Goal: Transaction & Acquisition: Purchase product/service

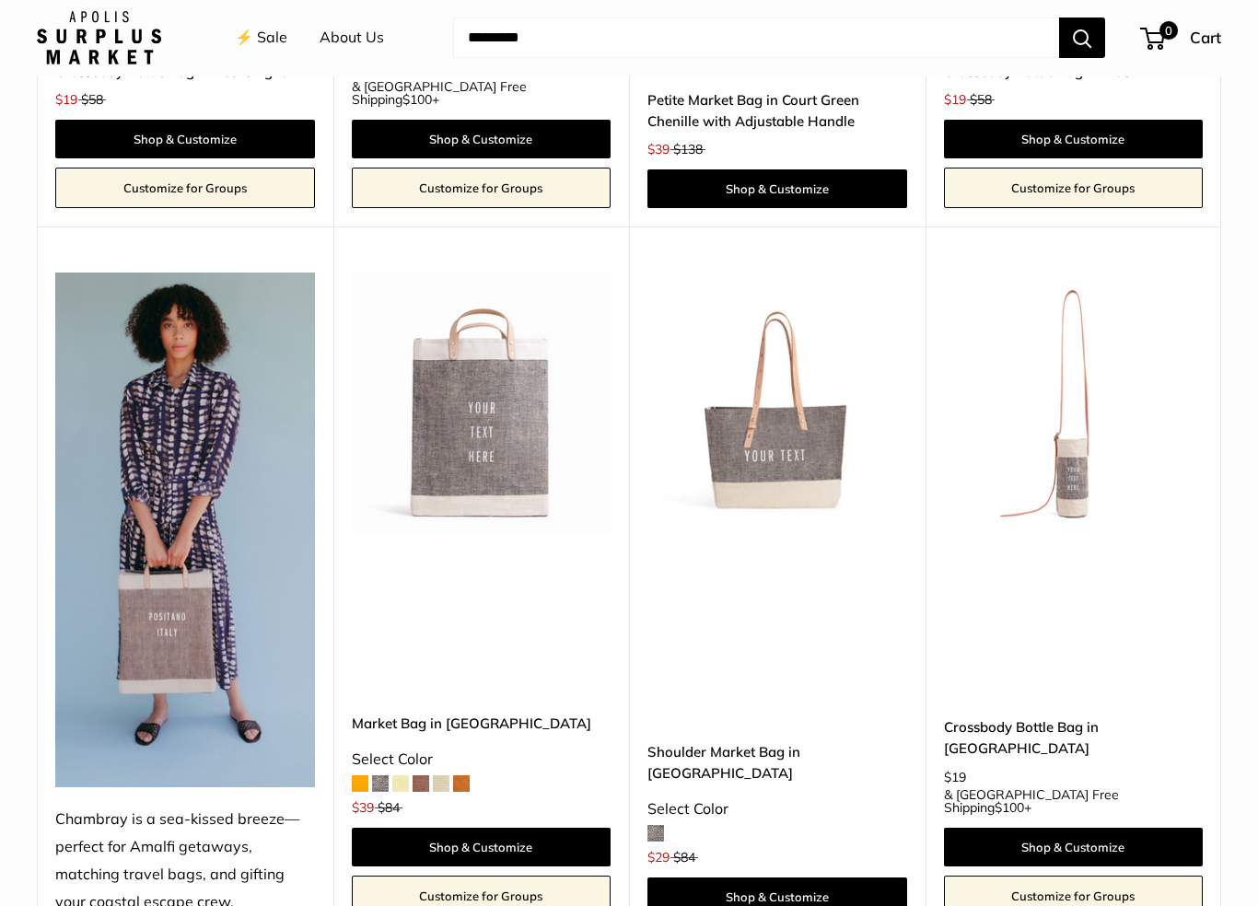
scroll to position [4564, 0]
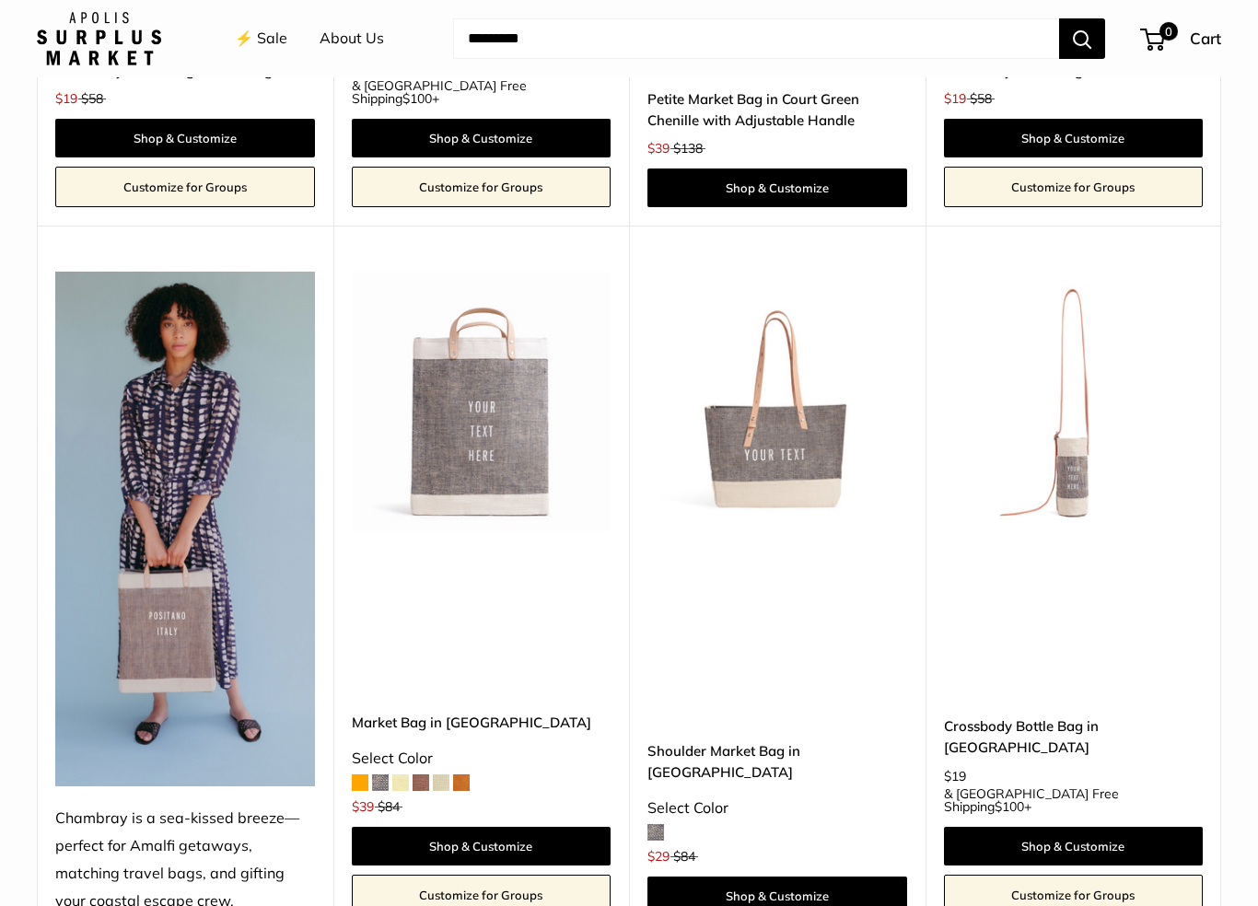
click at [763, 818] on link "Shop & Customize" at bounding box center [777, 896] width 260 height 39
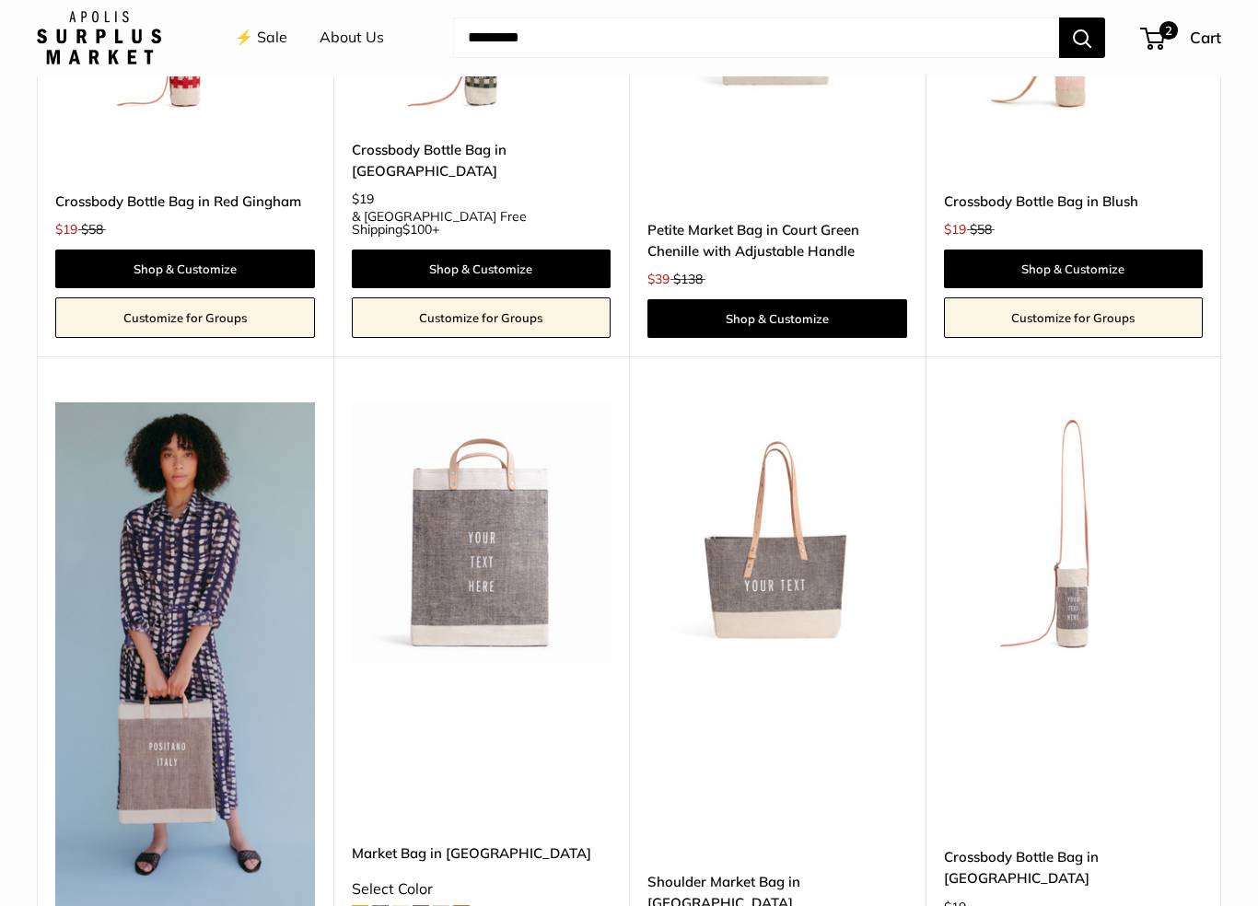
scroll to position [4434, 0]
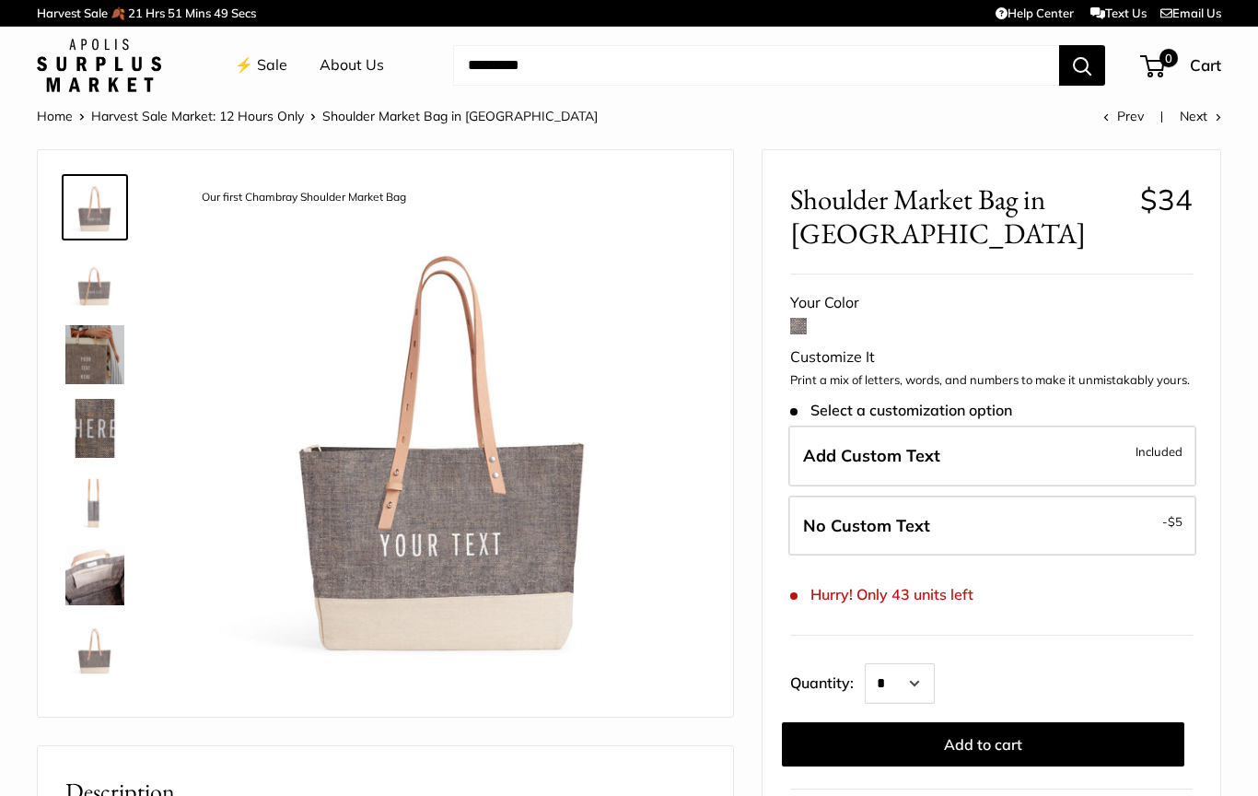
click at [913, 530] on label "No Custom Text - $5" at bounding box center [992, 525] width 408 height 61
click at [980, 735] on button "Add to cart" at bounding box center [983, 744] width 402 height 44
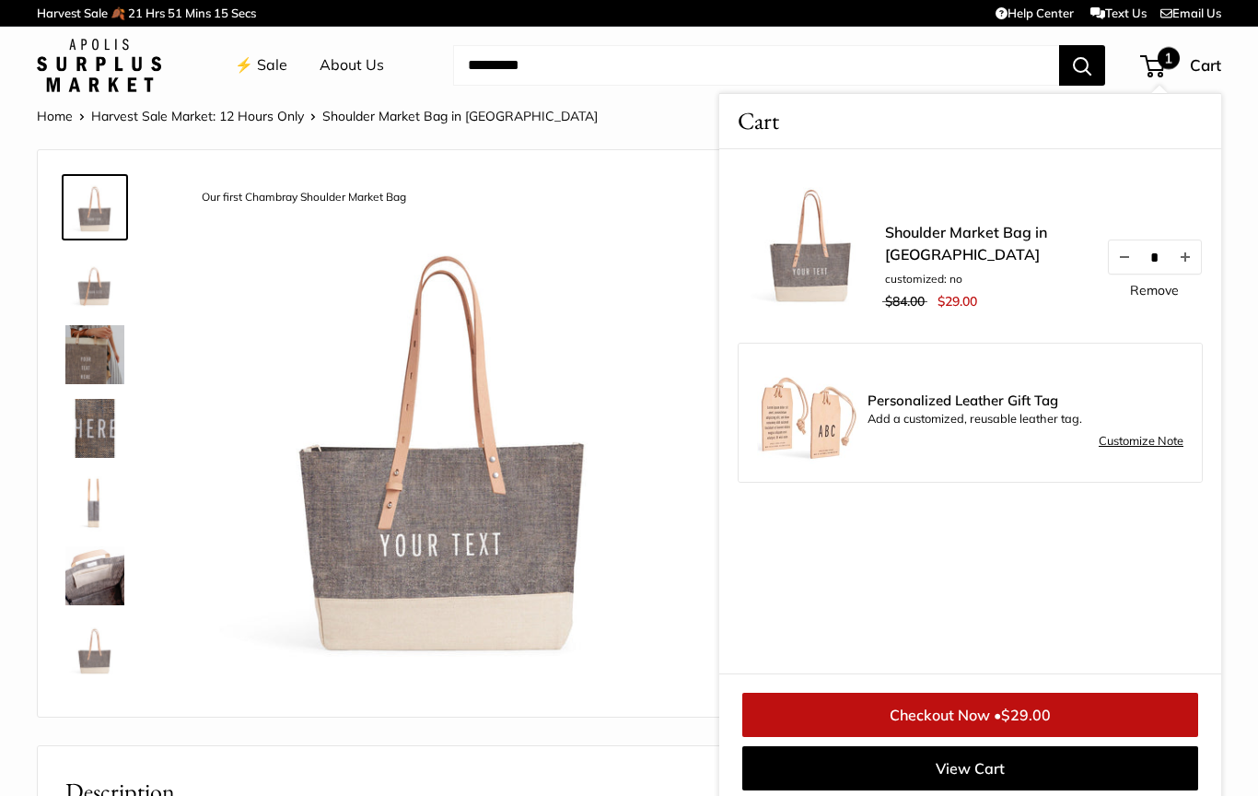
click at [1195, 254] on button "Increase quantity by 1" at bounding box center [1185, 256] width 31 height 33
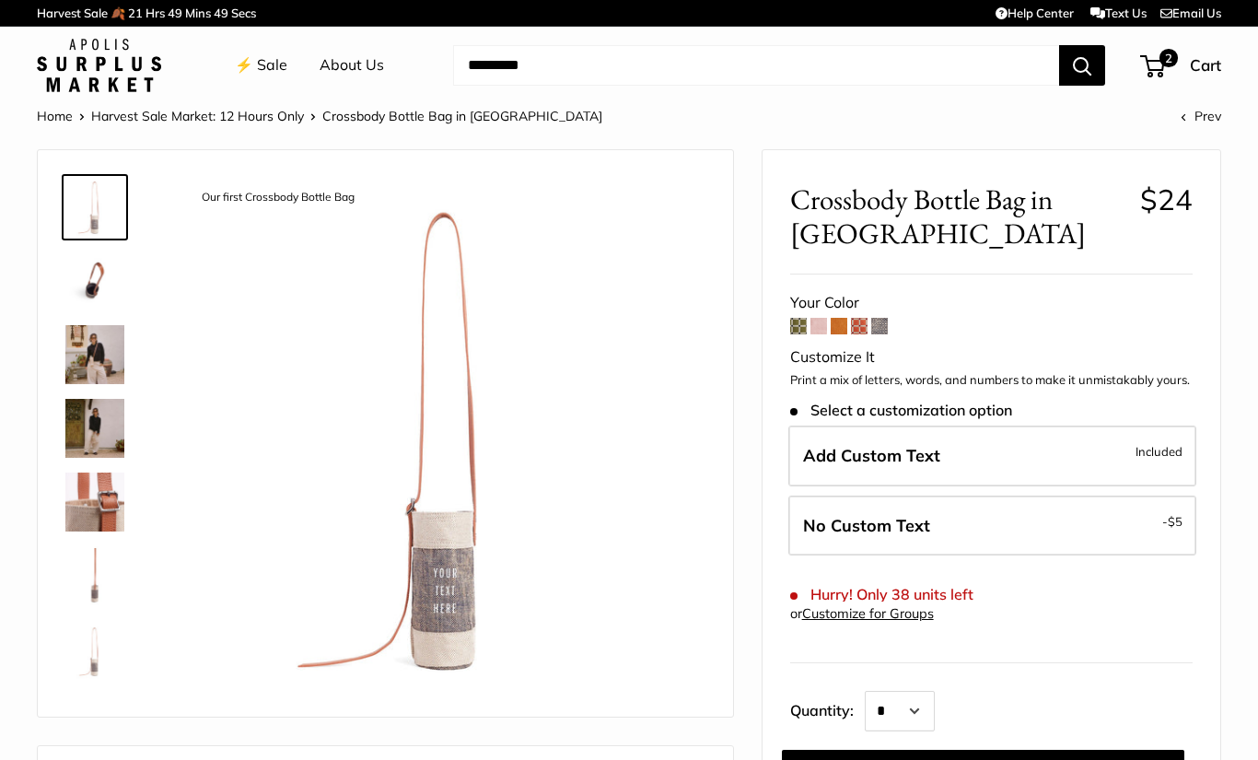
click at [867, 521] on span "No Custom Text" at bounding box center [866, 525] width 127 height 21
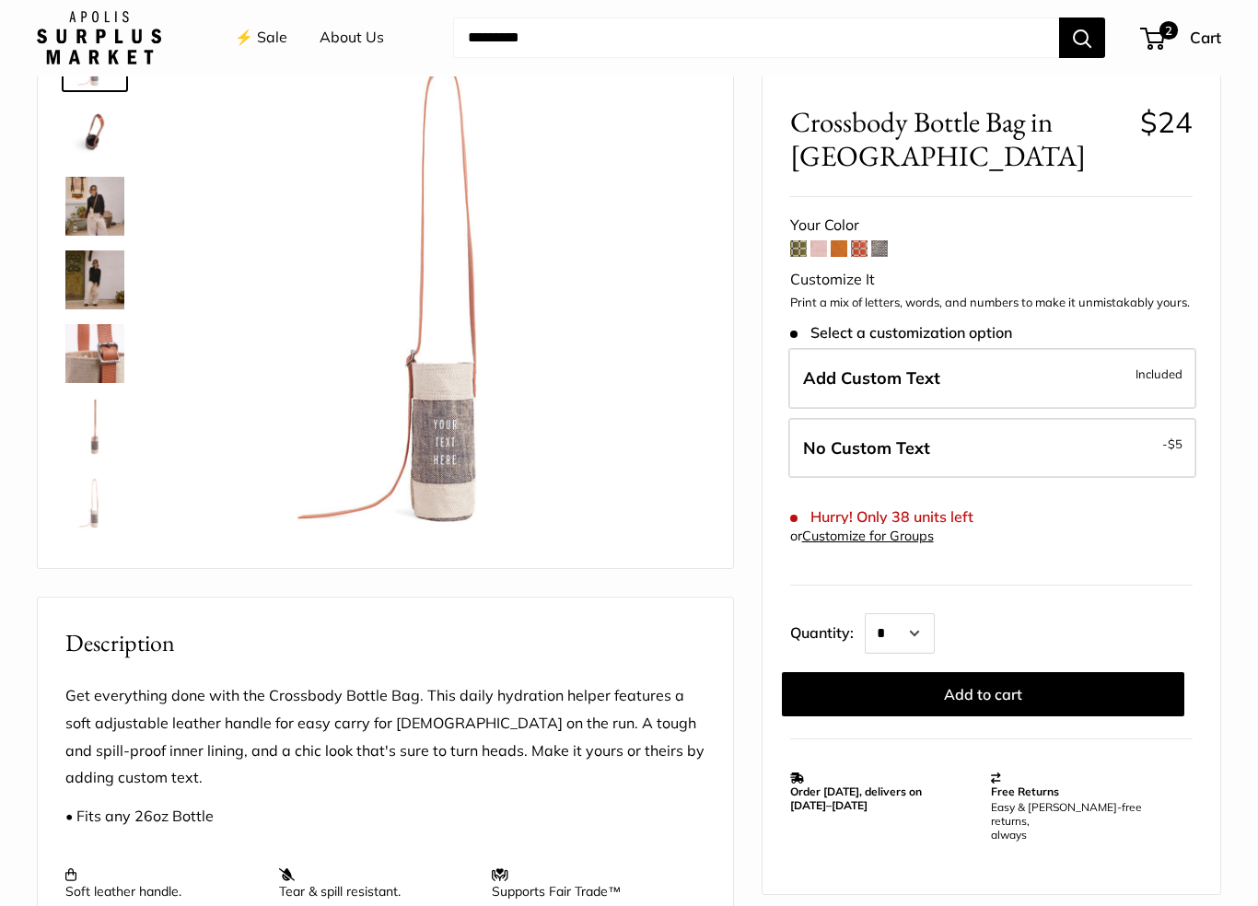
scroll to position [148, 0]
click at [882, 444] on span "No Custom Text" at bounding box center [866, 447] width 127 height 21
click at [968, 695] on button "Add to cart" at bounding box center [983, 695] width 402 height 44
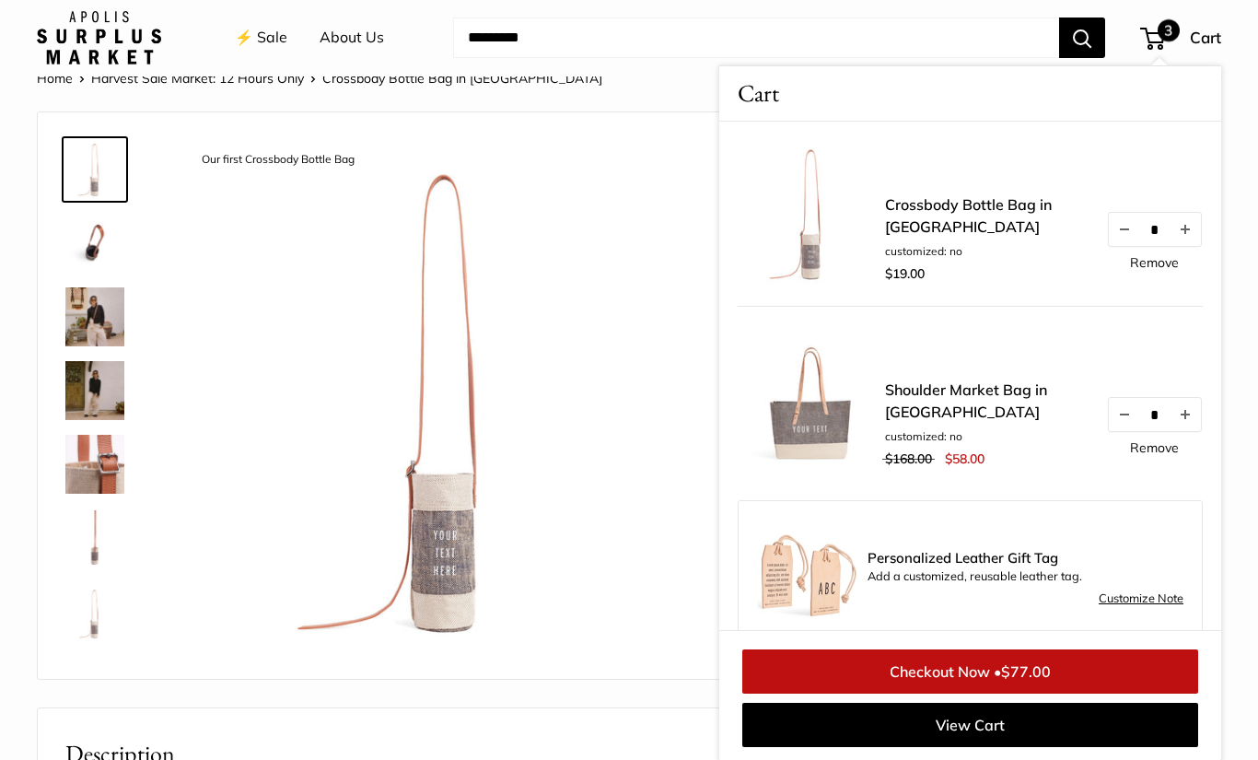
scroll to position [0, 0]
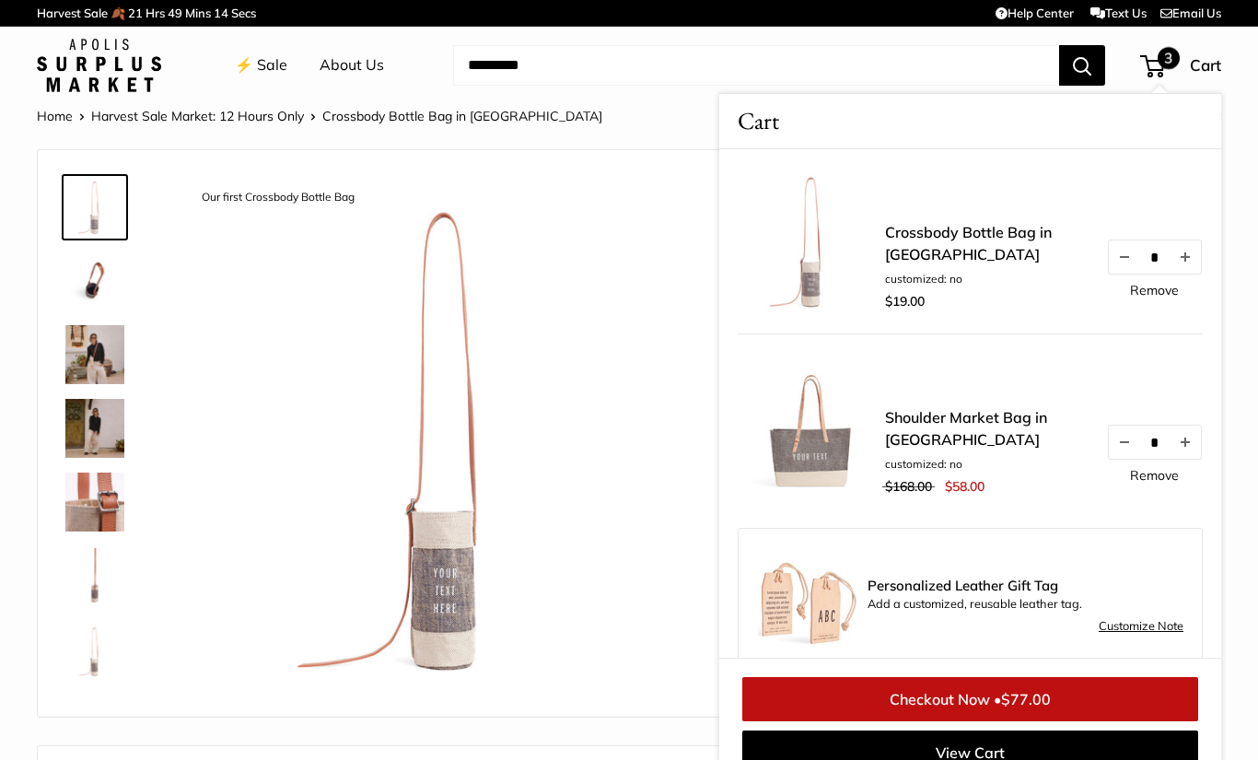
click at [269, 74] on link "⚡️ Sale" at bounding box center [261, 66] width 52 height 28
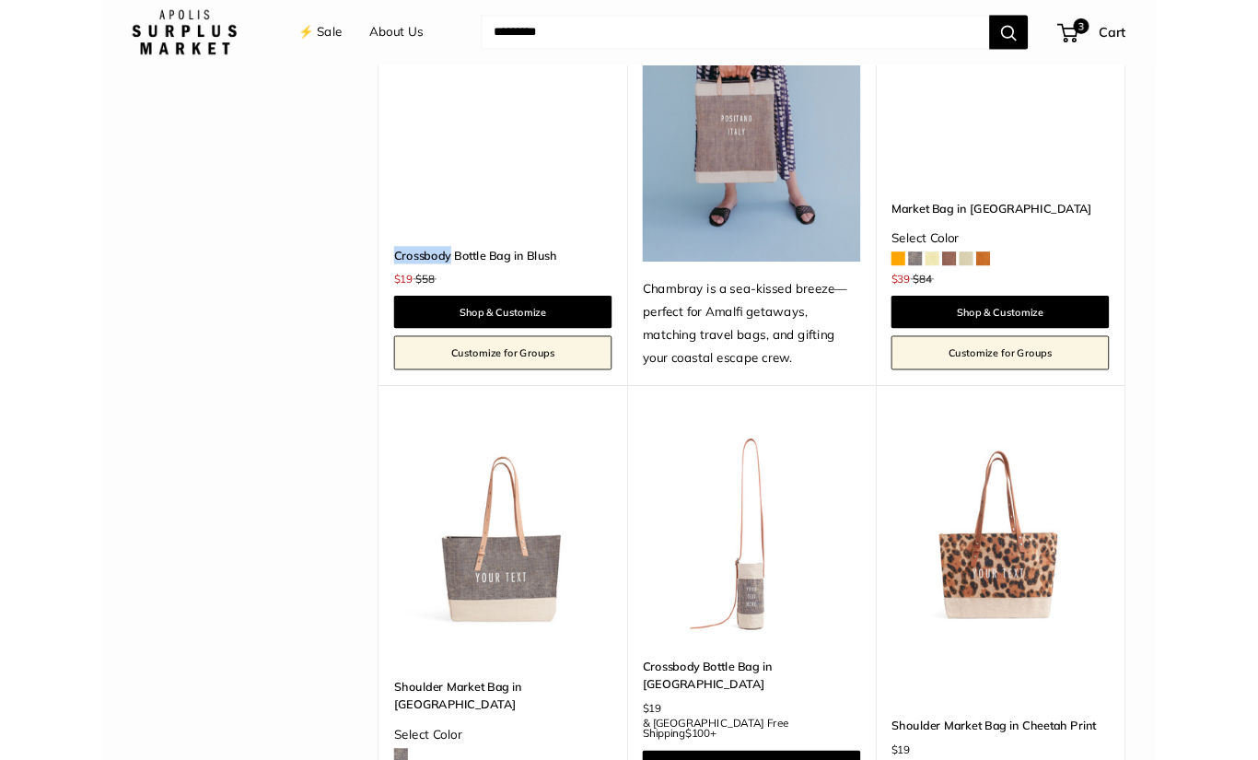
scroll to position [5733, 0]
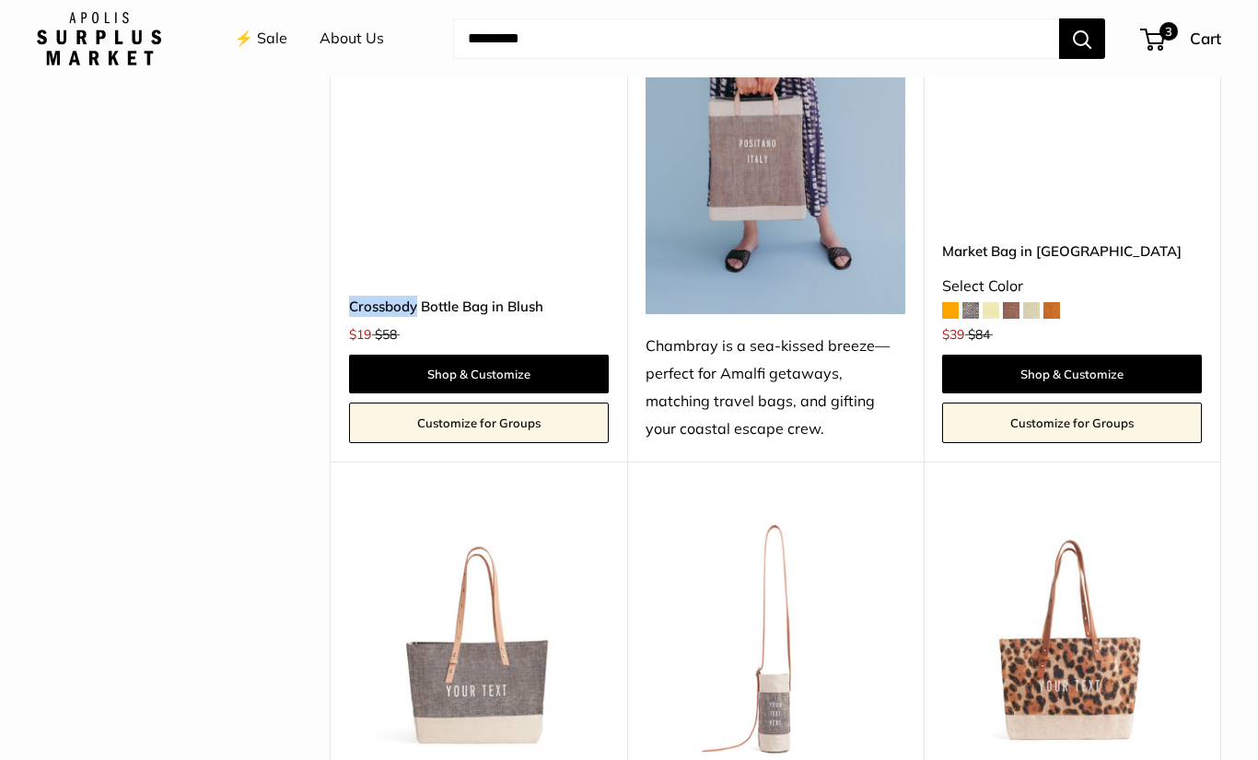
click at [1183, 29] on div "3 Cart" at bounding box center [1181, 38] width 79 height 29
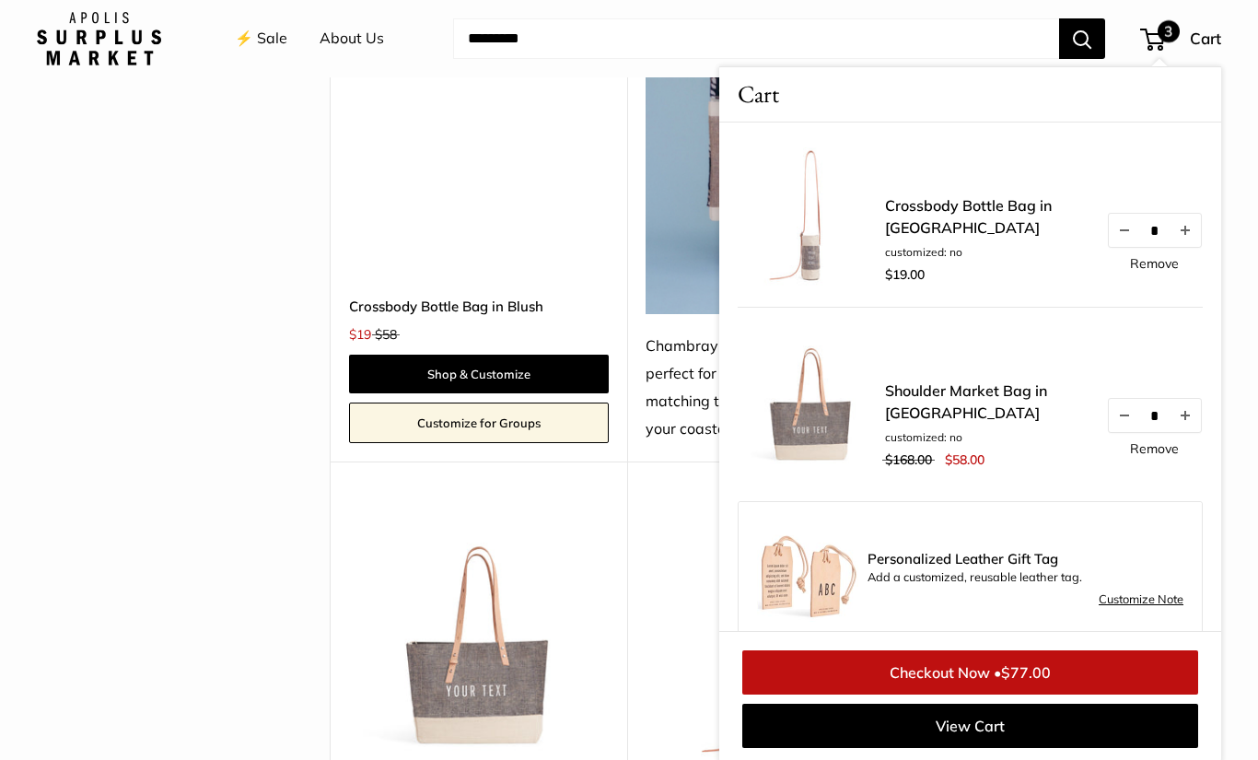
click at [966, 675] on link "Checkout Now • $77.00" at bounding box center [970, 672] width 456 height 44
